Goal: Transaction & Acquisition: Download file/media

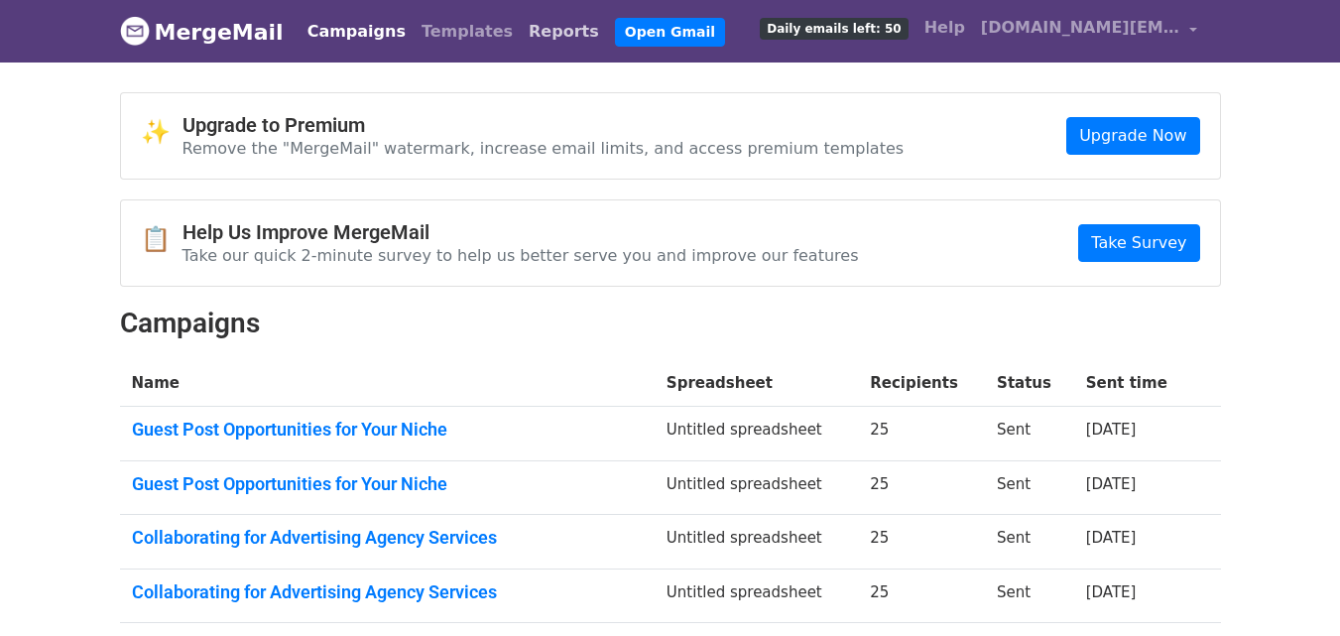
click at [521, 44] on link "Reports" at bounding box center [564, 32] width 86 height 40
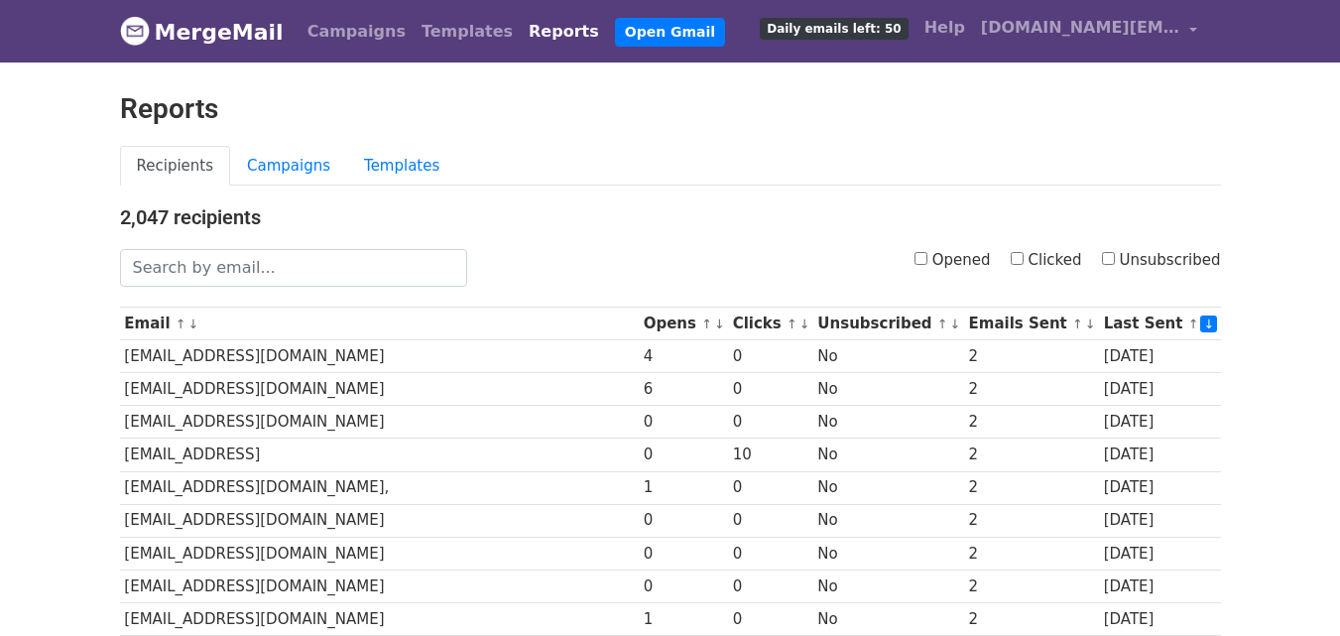
click at [1023, 261] on input "Clicked" at bounding box center [1017, 258] width 13 height 13
checkbox input "true"
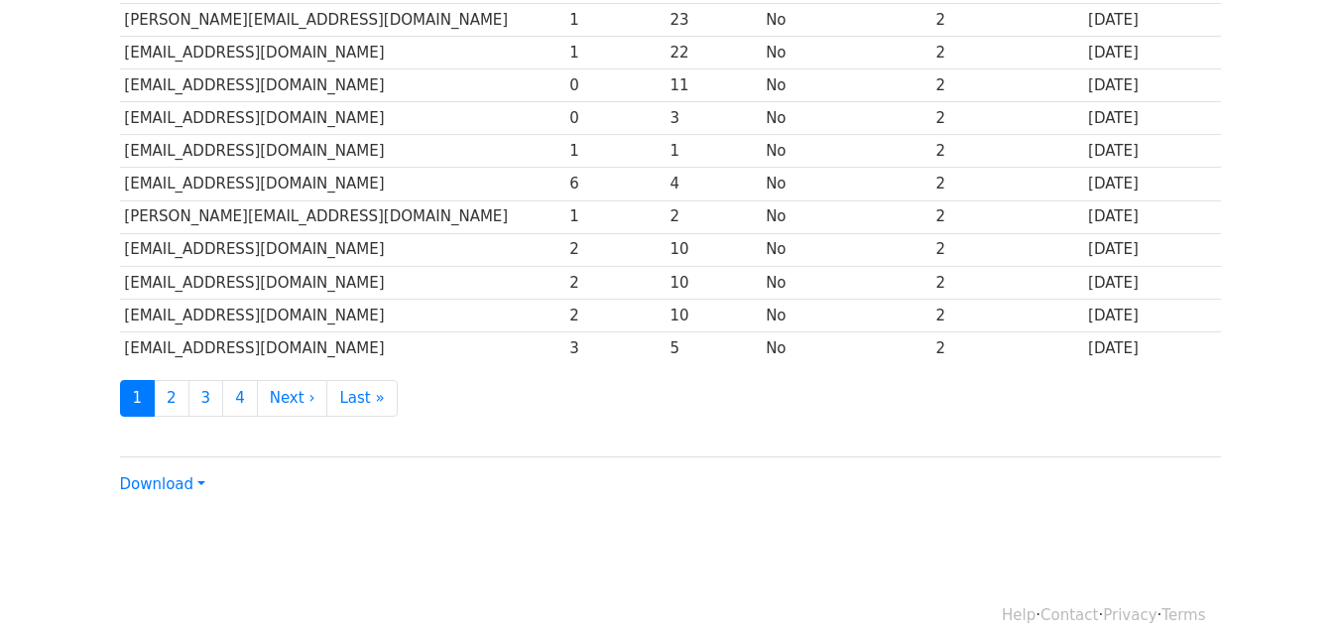
scroll to position [980, 0]
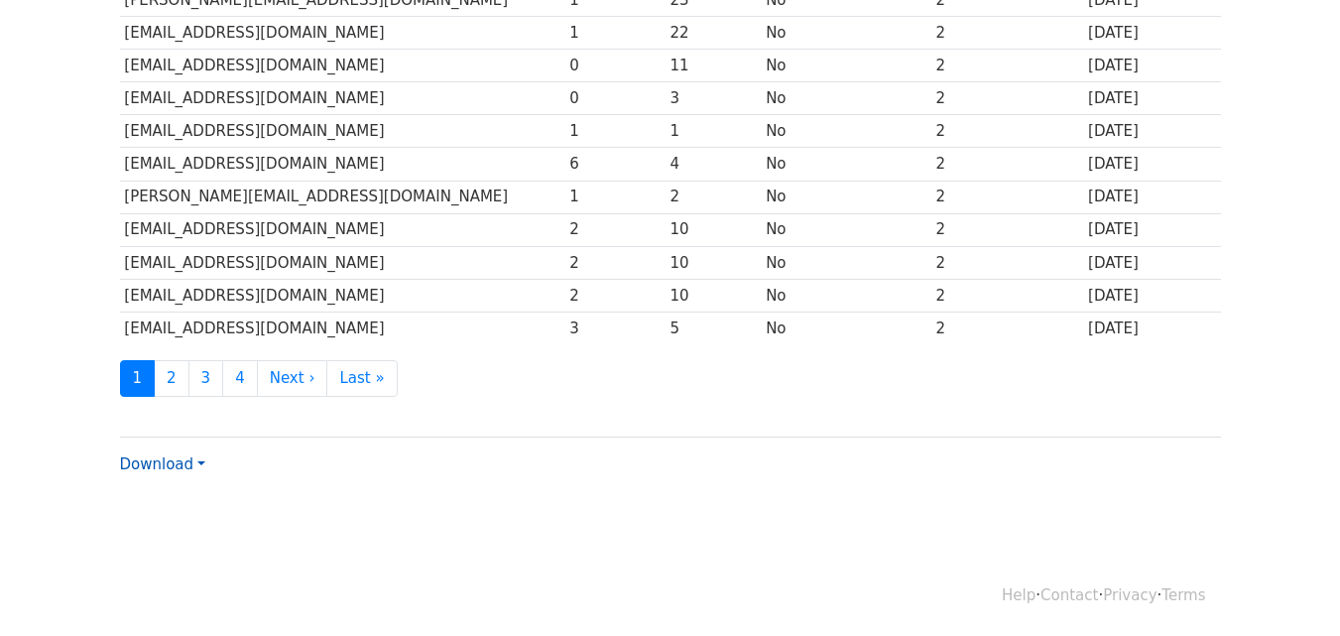
click at [168, 455] on link "Download" at bounding box center [162, 464] width 85 height 18
click at [163, 529] on link "Excel" at bounding box center [199, 534] width 157 height 32
click at [192, 465] on link "Download" at bounding box center [162, 464] width 85 height 18
click at [174, 532] on link "Excel" at bounding box center [199, 534] width 157 height 32
